Goal: Navigation & Orientation: Find specific page/section

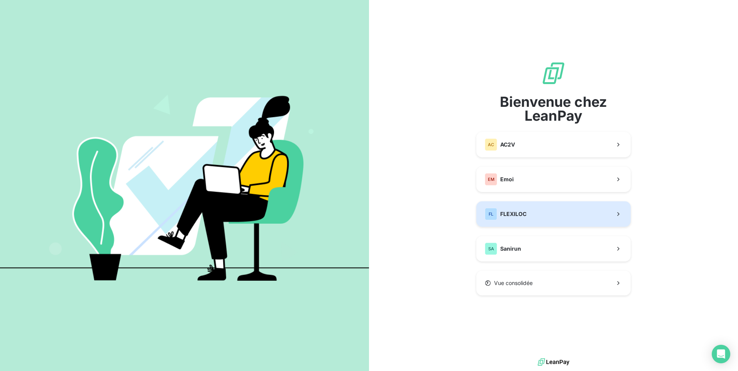
click at [567, 217] on button "FL FLEXILOC" at bounding box center [553, 213] width 154 height 25
